Goal: Task Accomplishment & Management: Manage account settings

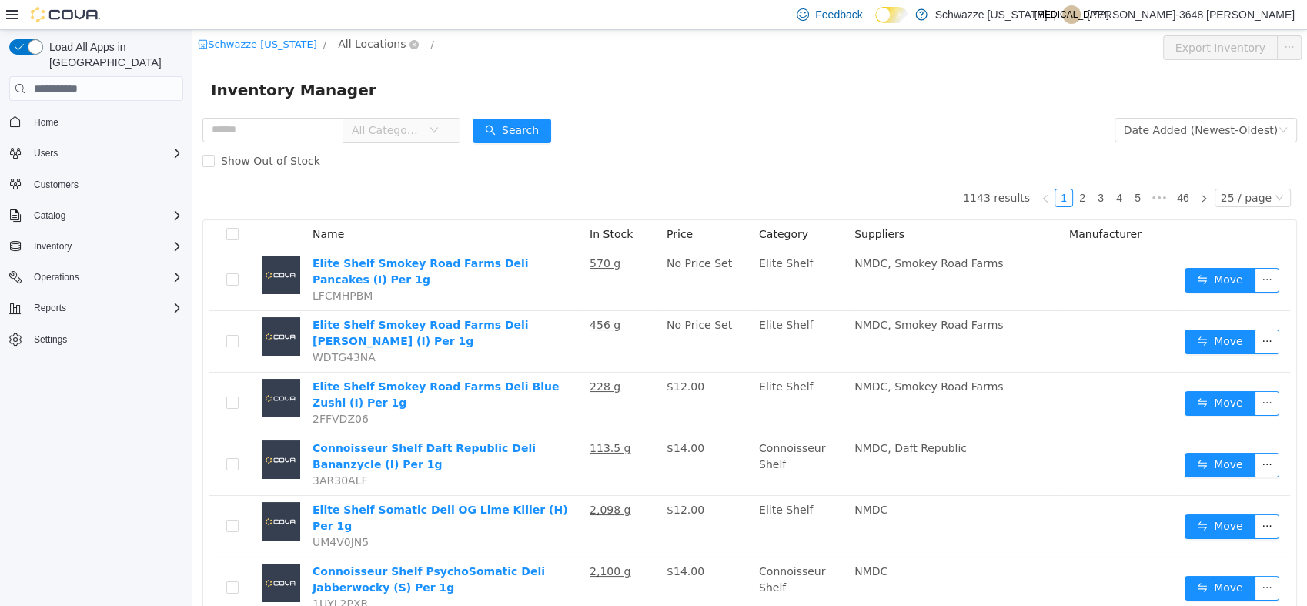
click at [370, 48] on span "All Locations" at bounding box center [372, 43] width 68 height 17
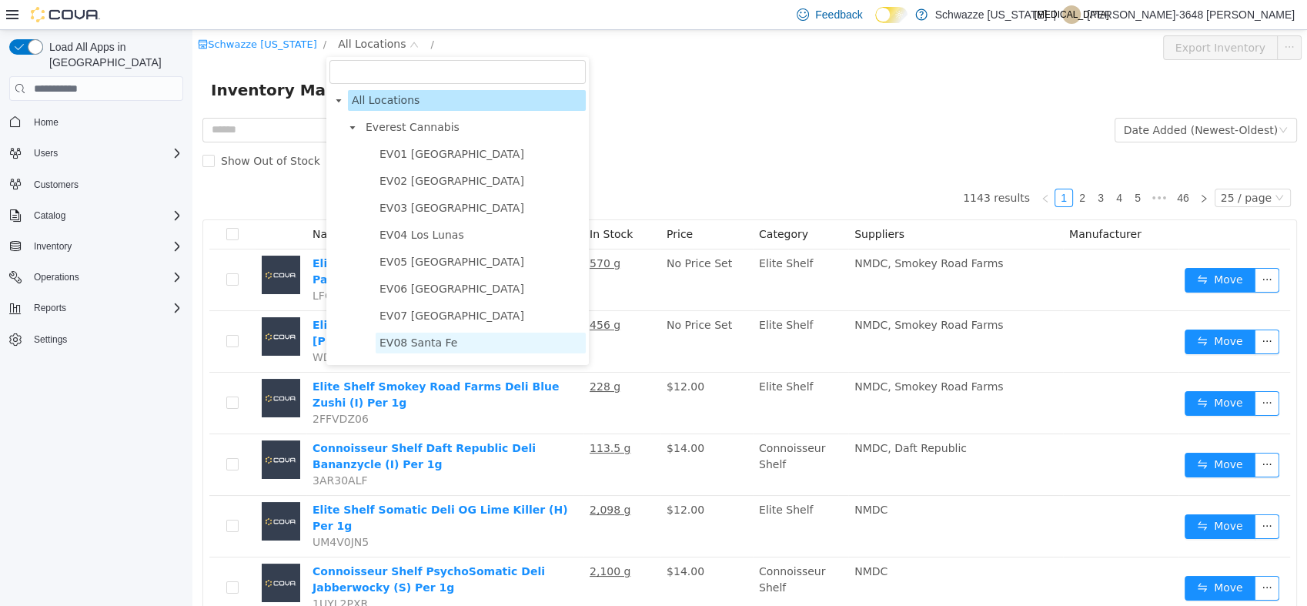
click at [410, 342] on span "EV08 Santa Fe" at bounding box center [418, 342] width 78 height 12
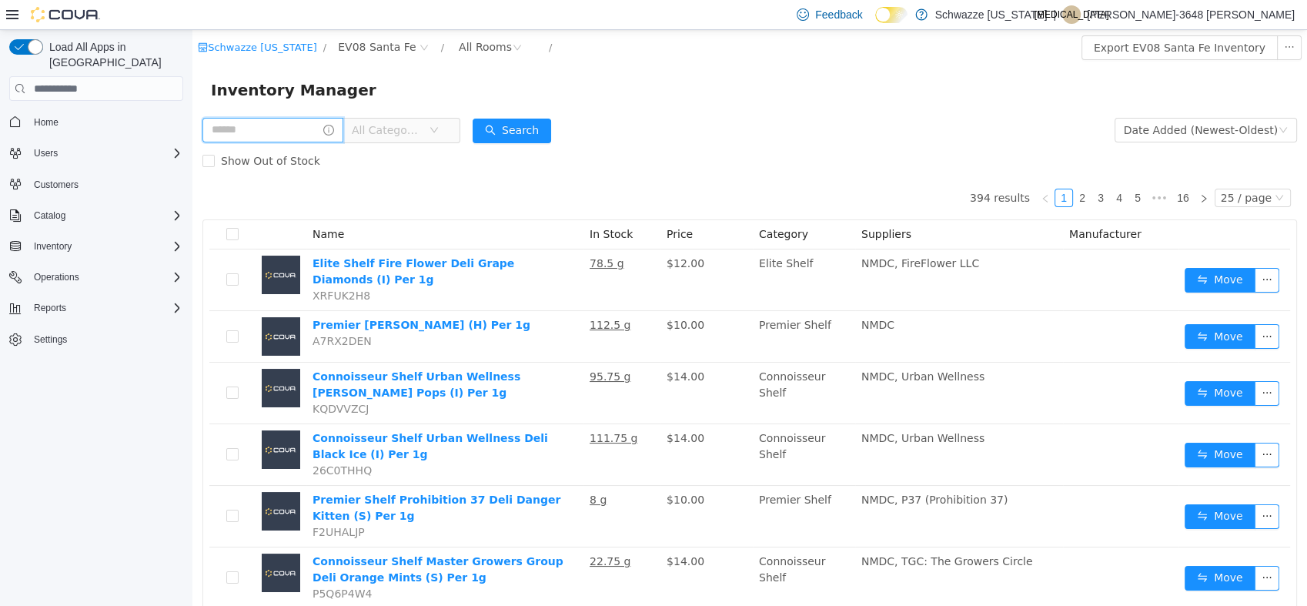
click at [246, 135] on input "text" at bounding box center [272, 130] width 141 height 25
type input "**********"
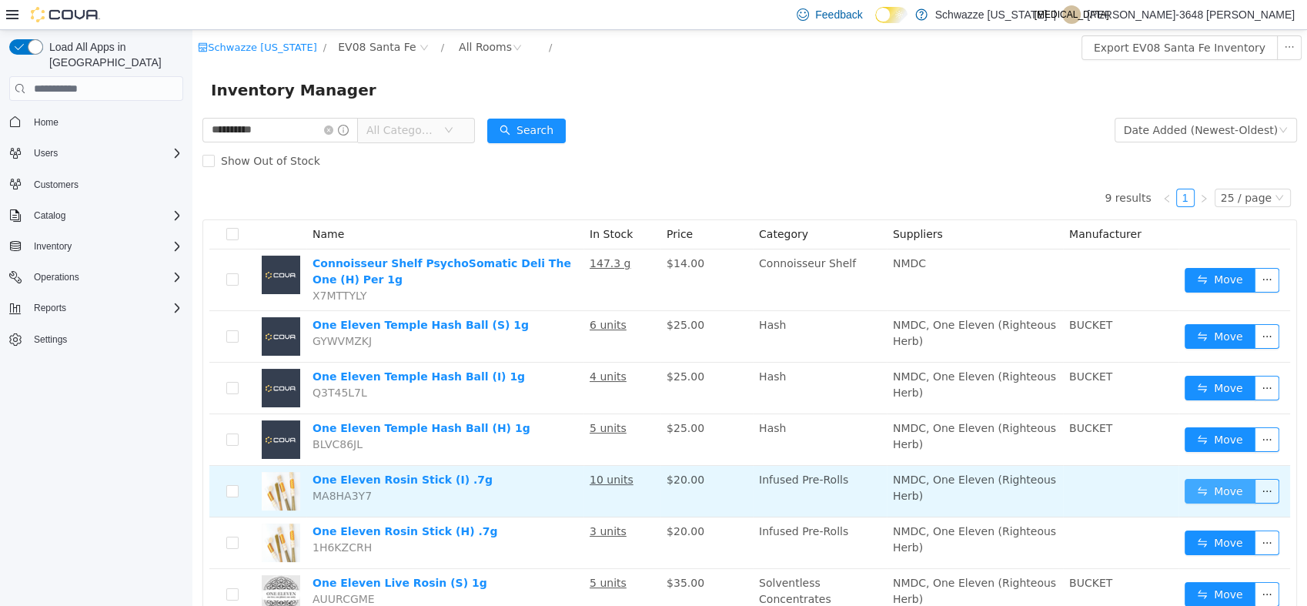
click at [1207, 497] on button "Move" at bounding box center [1219, 491] width 71 height 25
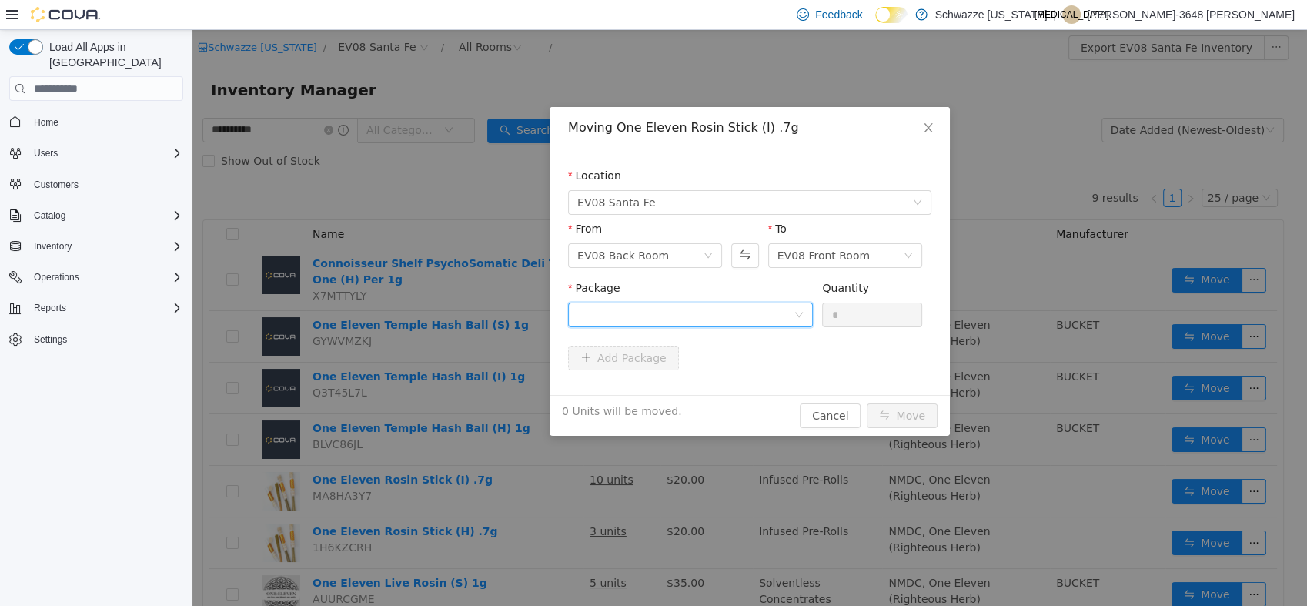
click at [760, 313] on div at bounding box center [685, 314] width 216 height 23
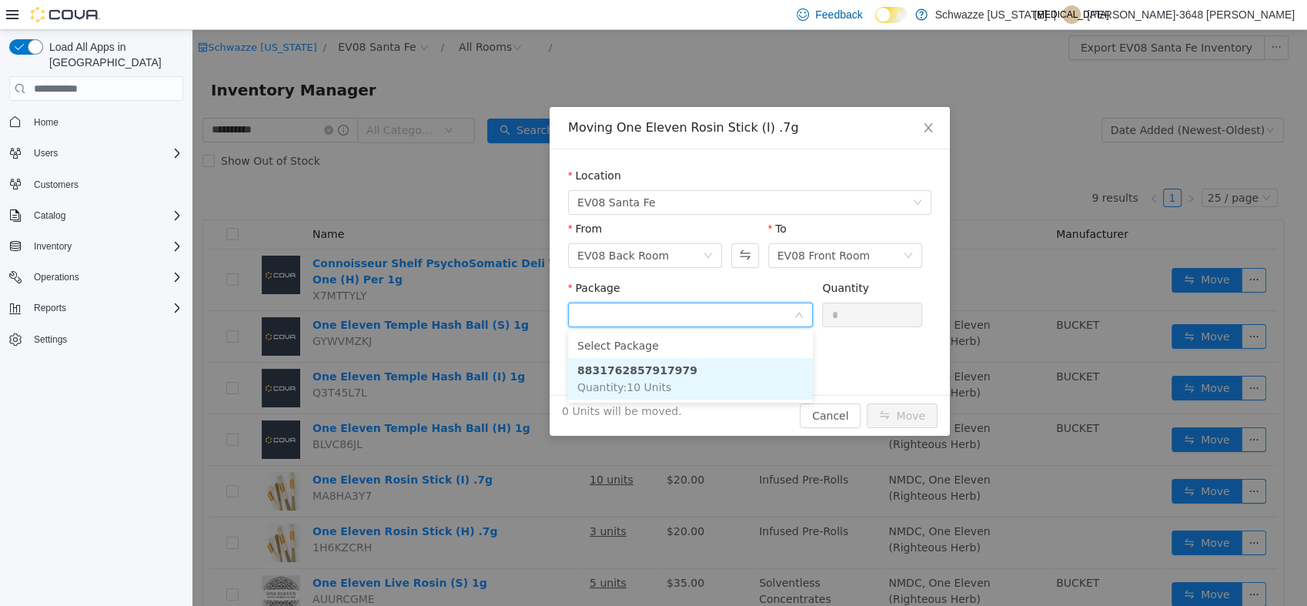
click at [693, 369] on li "8831762857917979 Quantity : 10 Units" at bounding box center [690, 379] width 245 height 42
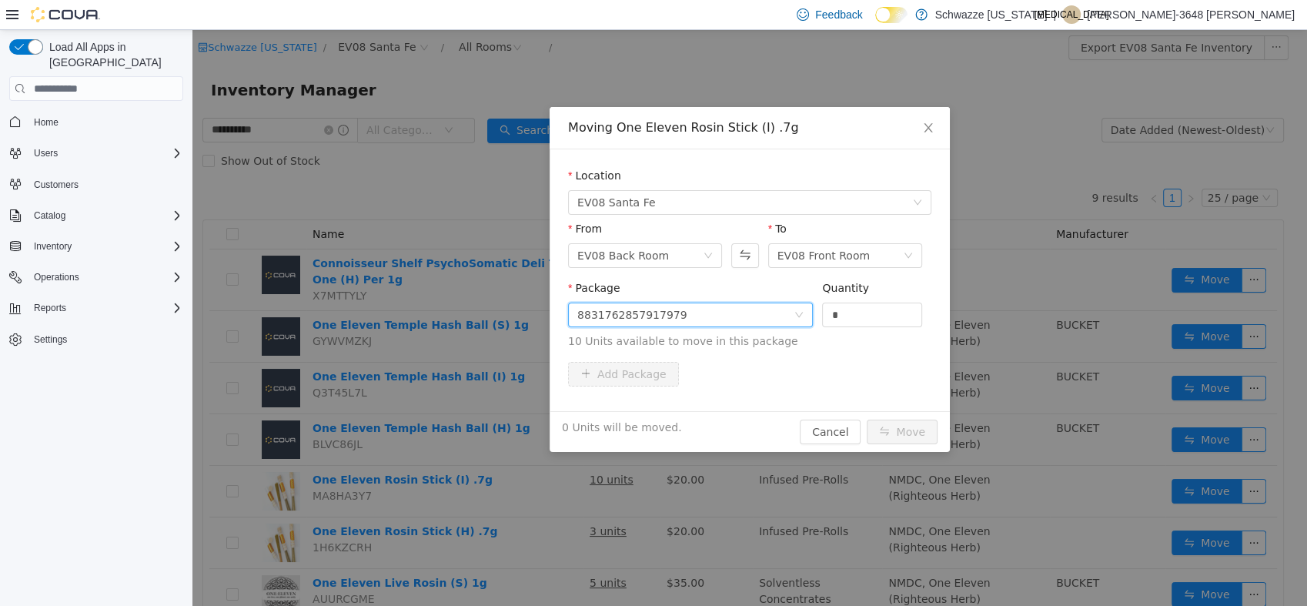
drag, startPoint x: 858, startPoint y: 303, endPoint x: 734, endPoint y: 276, distance: 126.8
click at [734, 285] on span "Package 8831762857917979 Quantity * 10 Units available to move in this package" at bounding box center [749, 316] width 363 height 68
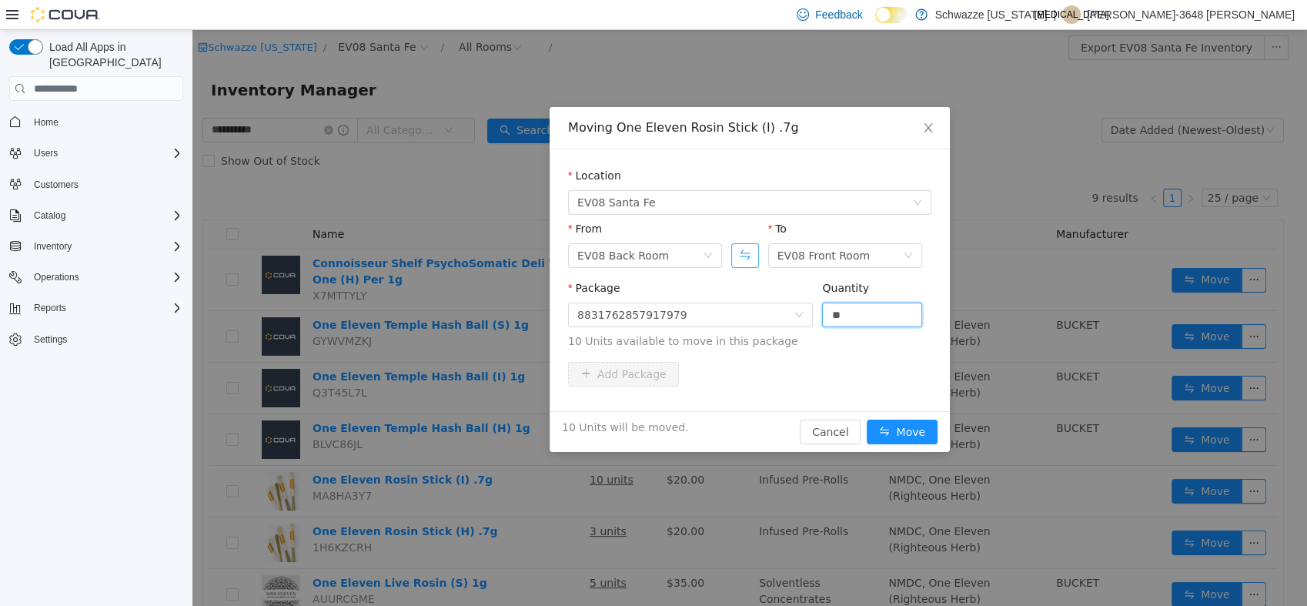
type input "**"
click at [867, 419] on button "Move" at bounding box center [902, 431] width 71 height 25
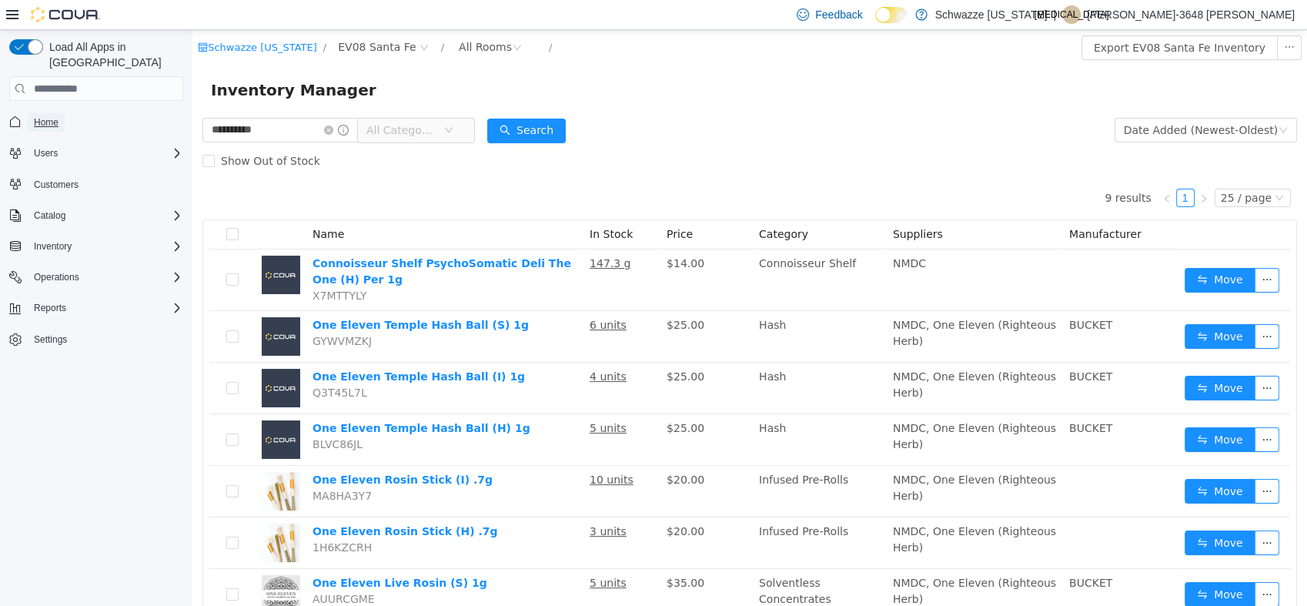
click at [56, 116] on span "Home" at bounding box center [46, 122] width 25 height 12
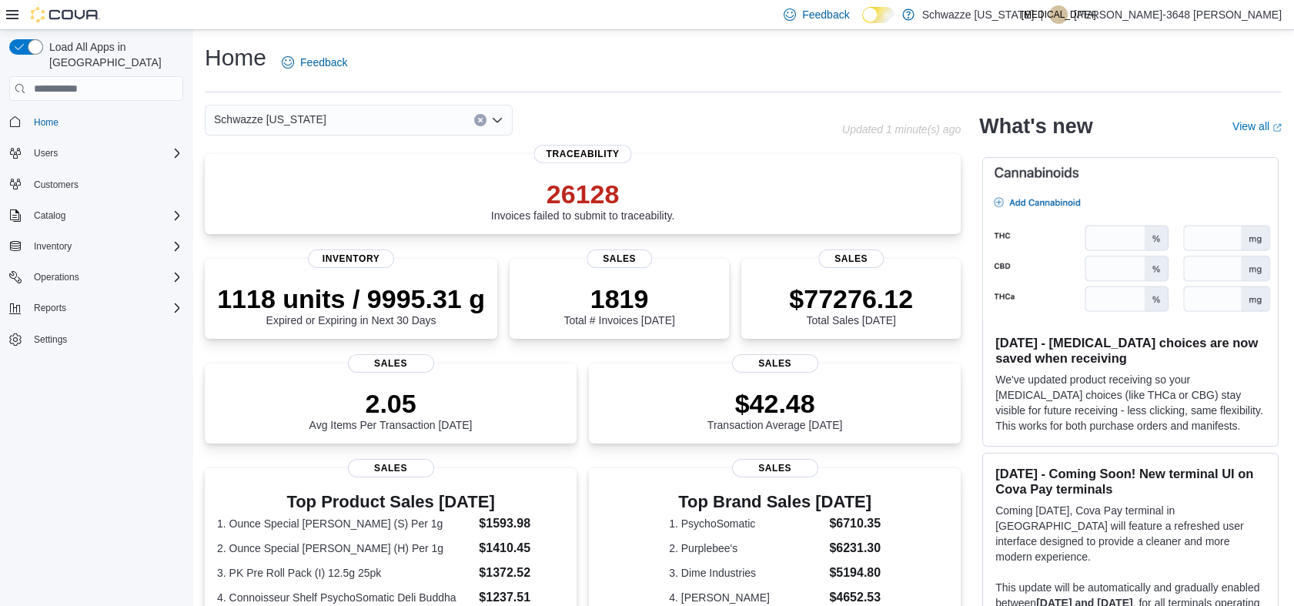
click at [343, 121] on div "Schwazze [US_STATE]" at bounding box center [359, 120] width 308 height 31
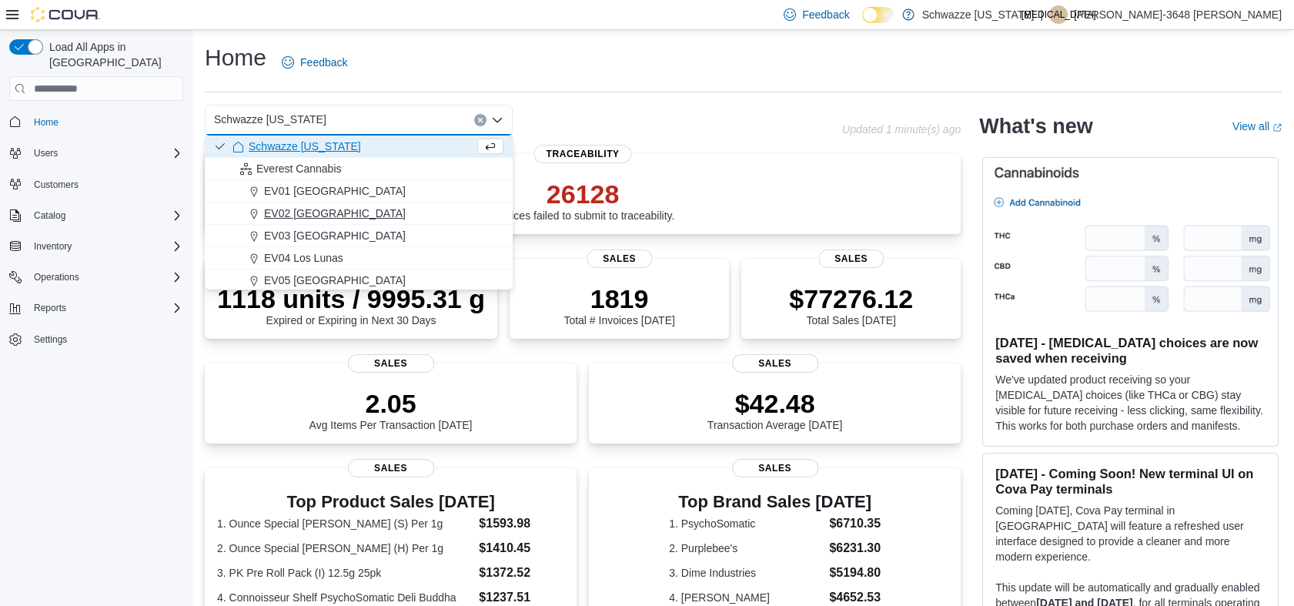
scroll to position [85, 0]
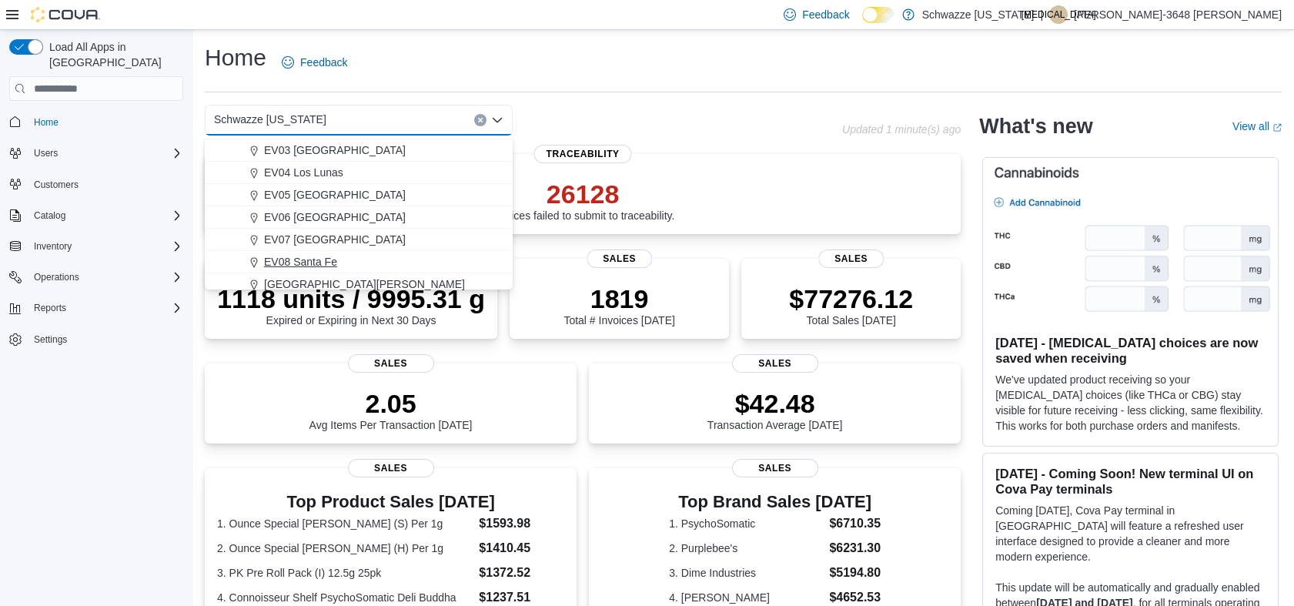
click at [294, 254] on span "EV08 Santa Fe" at bounding box center [300, 261] width 73 height 15
